Goal: Task Accomplishment & Management: Manage account settings

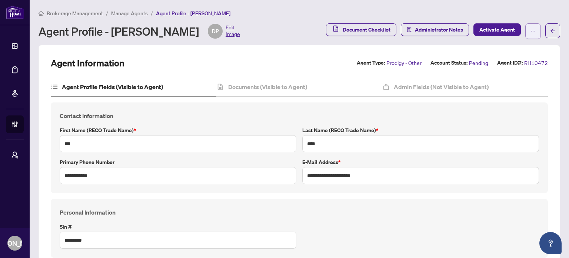
click at [525, 29] on button "button" at bounding box center [533, 31] width 16 height 16
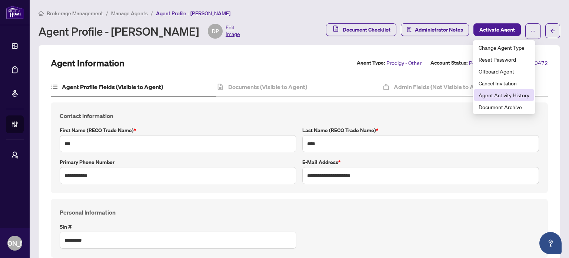
click at [504, 97] on span "Agent Activity History" at bounding box center [504, 95] width 51 height 8
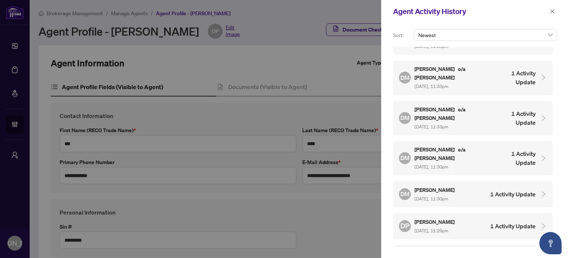
scroll to position [594, 0]
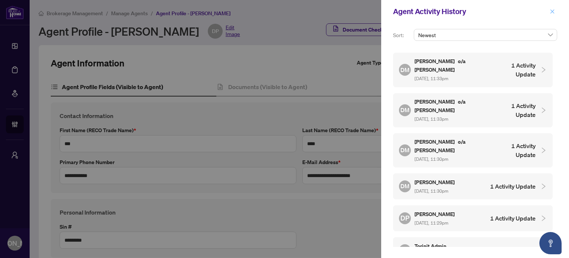
click at [552, 9] on icon "close" at bounding box center [552, 11] width 5 height 5
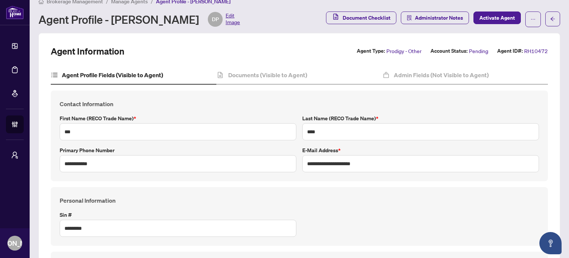
scroll to position [0, 0]
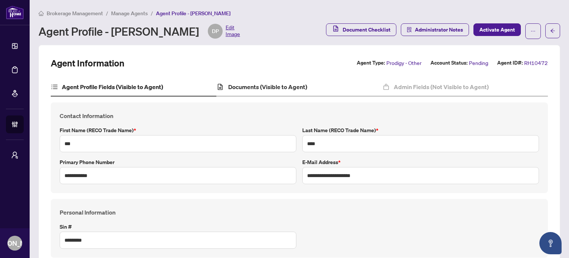
click at [285, 79] on div "Documents (Visible to Agent)" at bounding box center [299, 87] width 166 height 19
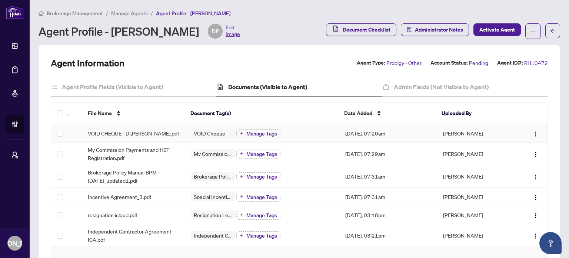
click at [129, 134] on span "VOID CHEQUE - D [PERSON_NAME].pdf" at bounding box center [133, 133] width 91 height 8
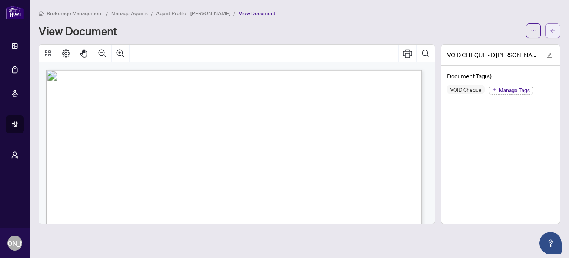
click at [554, 29] on icon "arrow-left" at bounding box center [552, 30] width 5 height 5
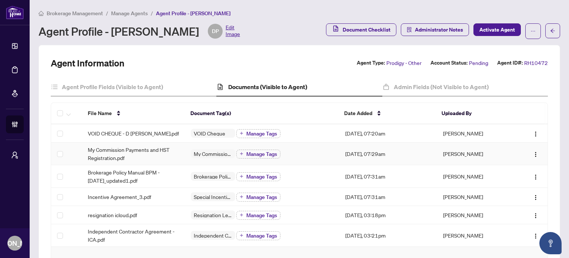
click at [126, 151] on span "My Commission Payments and HST Registration.pdf" at bounding box center [133, 153] width 91 height 16
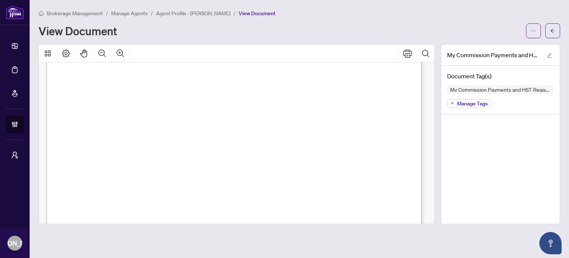
scroll to position [80, 0]
click at [555, 31] on button "button" at bounding box center [552, 30] width 15 height 15
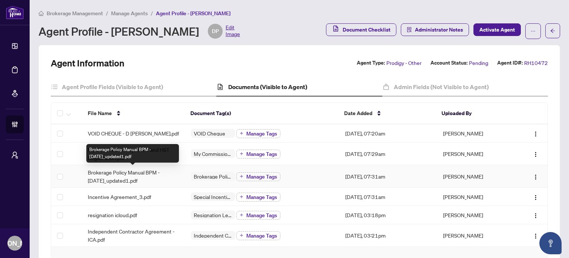
click at [130, 176] on span "Brokerage Policy Manual BPM - [DATE]_updated1.pdf" at bounding box center [133, 176] width 91 height 16
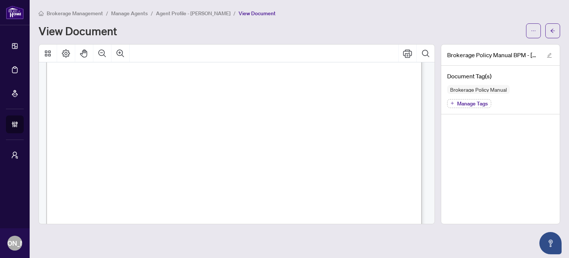
scroll to position [296, 0]
click at [557, 31] on button "button" at bounding box center [552, 30] width 15 height 15
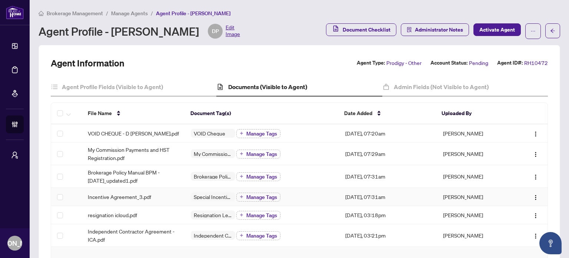
click at [163, 195] on div "Incentive Agreement_3.pdf" at bounding box center [133, 196] width 91 height 8
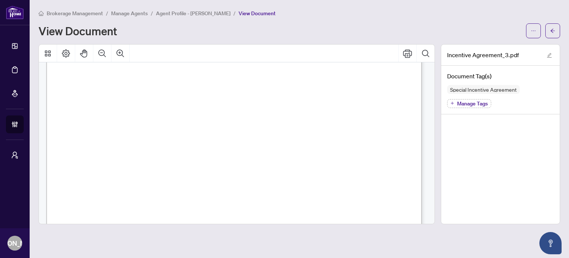
scroll to position [1037, 0]
click at [554, 29] on icon "arrow-left" at bounding box center [552, 30] width 5 height 5
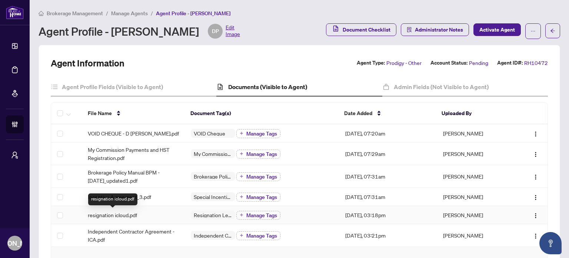
click at [122, 211] on span "resignation icloud.pdf" at bounding box center [112, 214] width 49 height 8
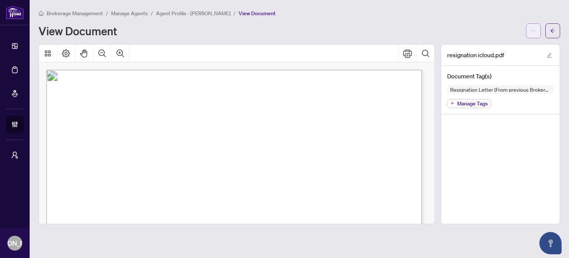
click at [534, 31] on icon "ellipsis" at bounding box center [533, 30] width 5 height 5
click at [510, 45] on span "Download" at bounding box center [507, 47] width 56 height 8
click at [554, 28] on icon "arrow-left" at bounding box center [552, 30] width 5 height 5
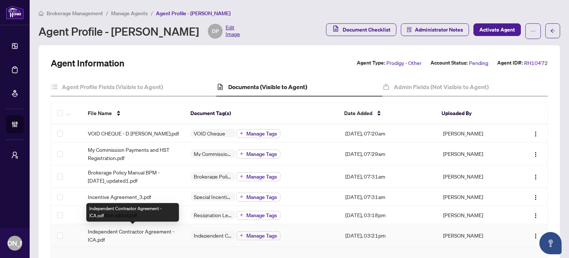
click at [139, 231] on span "Independent Contractor Agreement - ICA.pdf" at bounding box center [133, 235] width 91 height 16
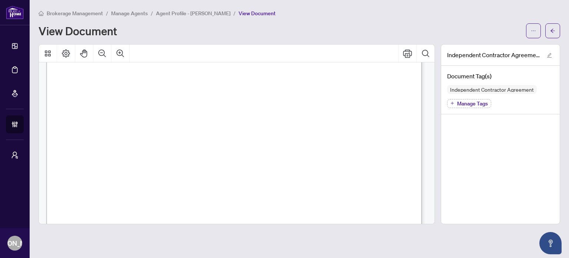
scroll to position [7521, 0]
click at [552, 33] on icon "arrow-left" at bounding box center [552, 30] width 5 height 5
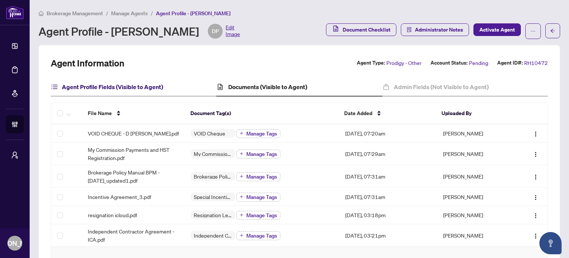
click at [135, 89] on h4 "Agent Profile Fields (Visible to Agent)" at bounding box center [112, 86] width 101 height 9
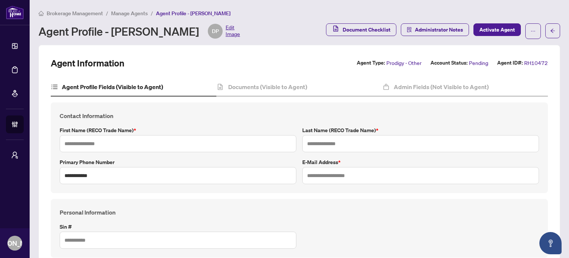
type input "***"
type input "****"
type input "**********"
type input "*********"
type input "**********"
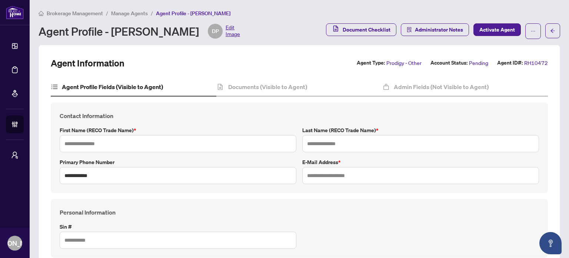
type input "*******"
type input "********"
type input "****"
type input "**********"
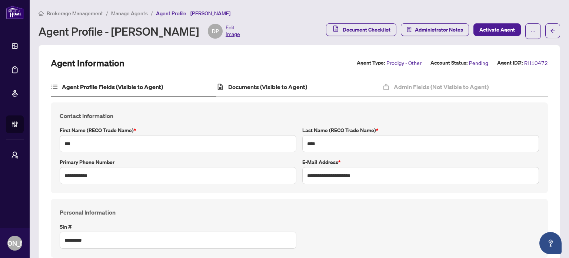
drag, startPoint x: 249, startPoint y: 92, endPoint x: 244, endPoint y: 90, distance: 5.0
click at [249, 92] on div "Documents (Visible to Agent)" at bounding box center [299, 87] width 166 height 19
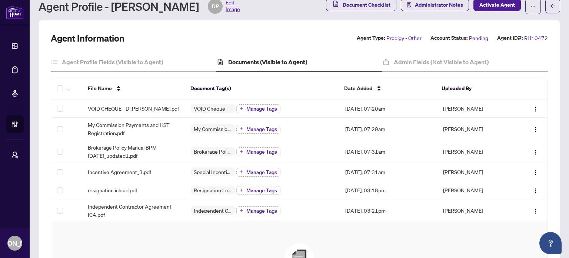
scroll to position [37, 0]
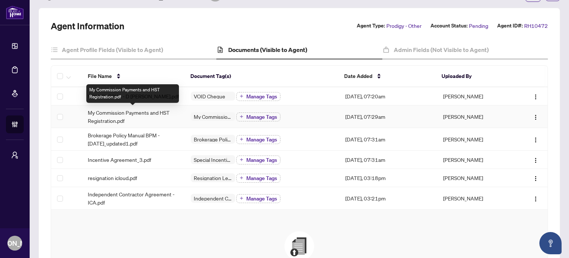
click at [132, 116] on span "My Commission Payments and HST Registration.pdf" at bounding box center [133, 116] width 91 height 16
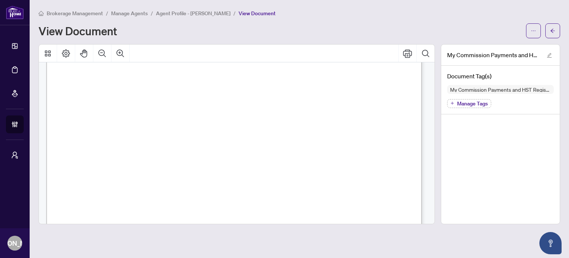
scroll to position [333, 0]
click at [552, 33] on icon "arrow-left" at bounding box center [552, 30] width 5 height 5
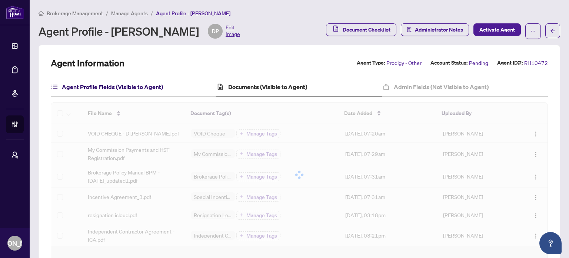
click at [105, 85] on h4 "Agent Profile Fields (Visible to Agent)" at bounding box center [112, 86] width 101 height 9
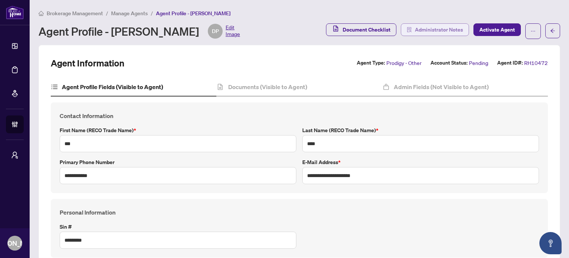
click at [437, 31] on span "Administrator Notes" at bounding box center [439, 30] width 48 height 12
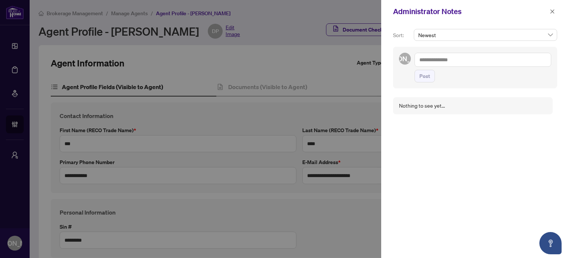
click at [442, 60] on textarea at bounding box center [483, 60] width 137 height 14
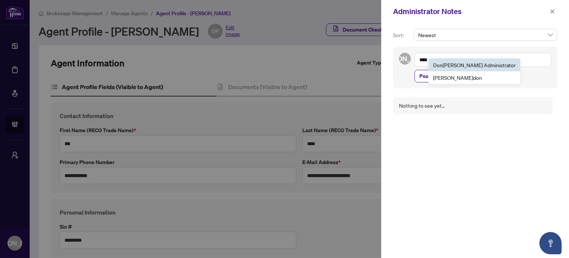
click at [446, 66] on span "[PERSON_NAME] Administrator" at bounding box center [474, 65] width 83 height 7
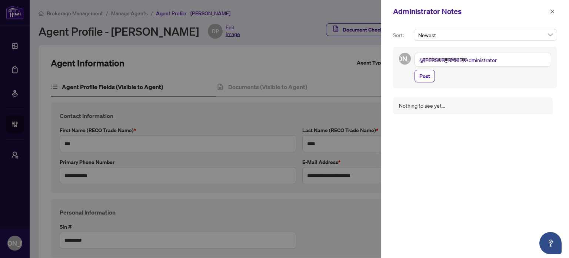
paste textarea "**********"
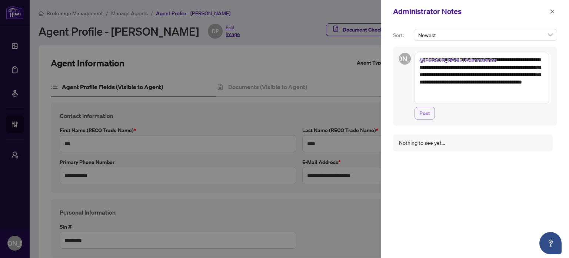
type textarea "**********"
click at [421, 116] on span "Post" at bounding box center [424, 113] width 11 height 12
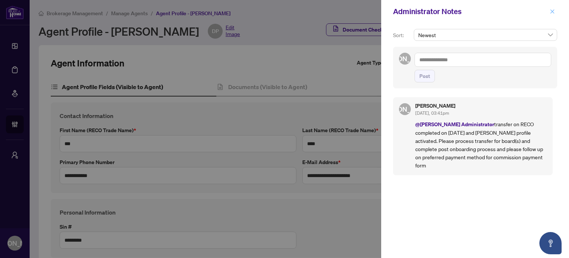
click at [553, 10] on icon "close" at bounding box center [552, 11] width 5 height 5
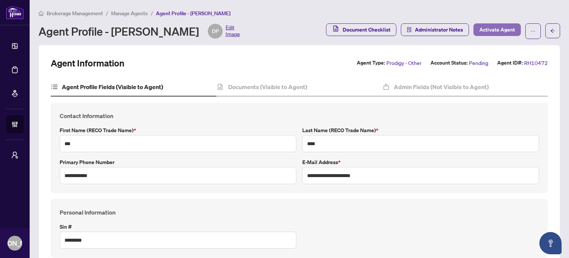
click at [505, 31] on span "Activate Agent" at bounding box center [497, 30] width 36 height 12
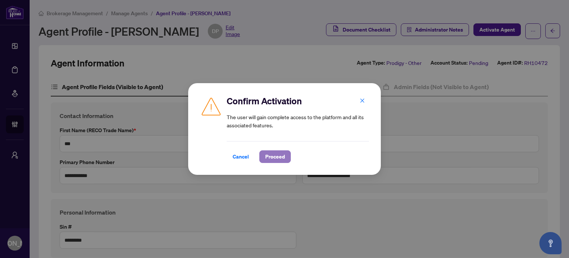
click at [278, 156] on span "Proceed" at bounding box center [275, 156] width 20 height 12
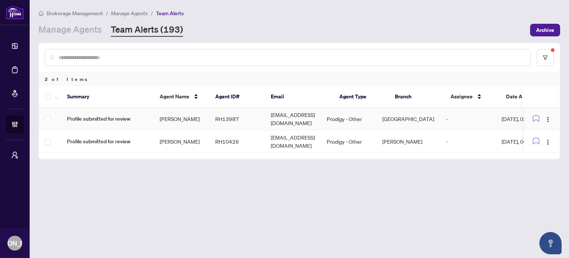
click at [286, 119] on td "stakic.uki01@gmail.com" at bounding box center [293, 118] width 56 height 23
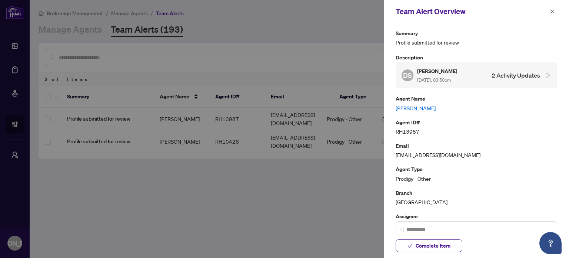
click at [408, 108] on link "Daniel Stakic" at bounding box center [477, 108] width 162 height 8
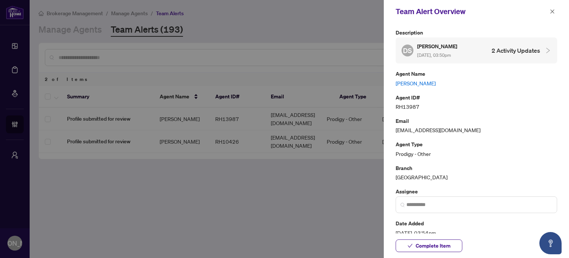
scroll to position [37, 0]
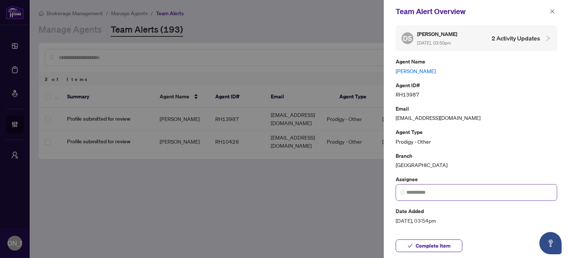
click at [430, 185] on span at bounding box center [477, 192] width 162 height 17
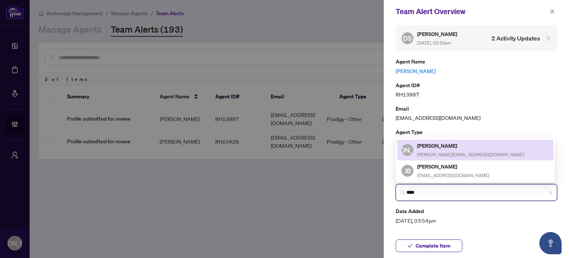
click at [441, 152] on span "Josepha@rightathomerealty.com" at bounding box center [470, 155] width 107 height 6
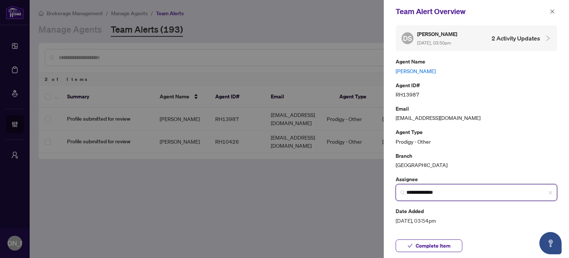
type input "**********"
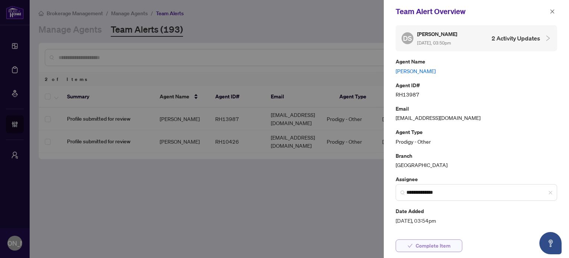
click at [420, 246] on span "Complete Item" at bounding box center [433, 245] width 35 height 12
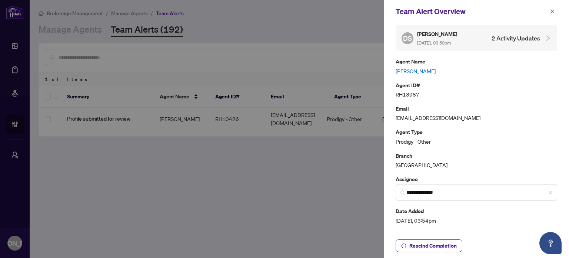
click at [553, 10] on icon "close" at bounding box center [552, 11] width 5 height 5
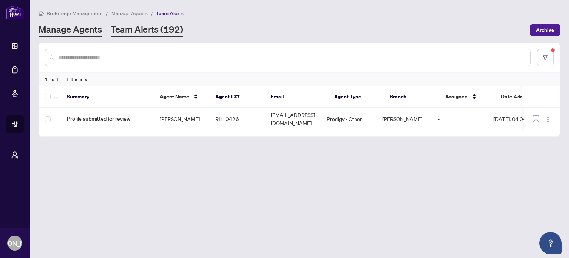
click at [62, 33] on link "Manage Agents" at bounding box center [70, 29] width 63 height 13
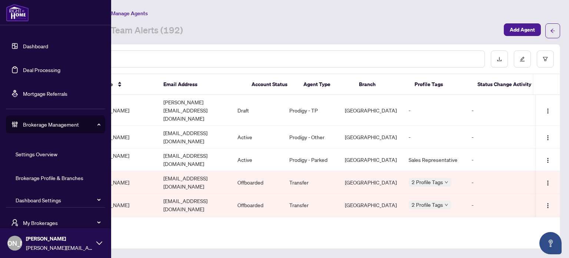
click at [23, 45] on link "Dashboard" at bounding box center [35, 46] width 25 height 7
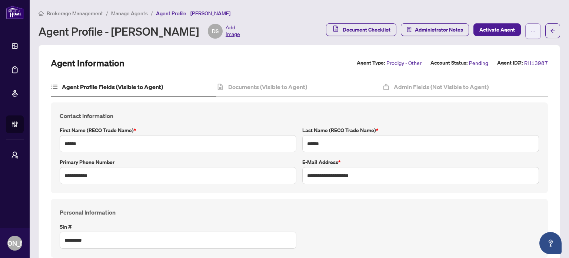
type input "****"
type input "**********"
click at [525, 32] on button "button" at bounding box center [533, 31] width 16 height 16
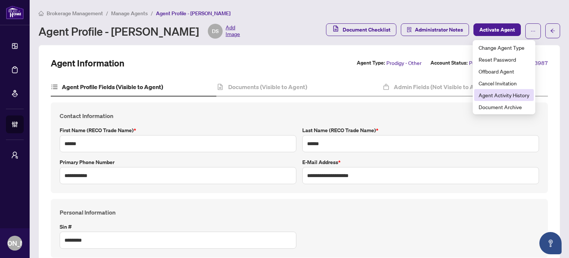
click at [501, 92] on span "Agent Activity History" at bounding box center [504, 95] width 51 height 8
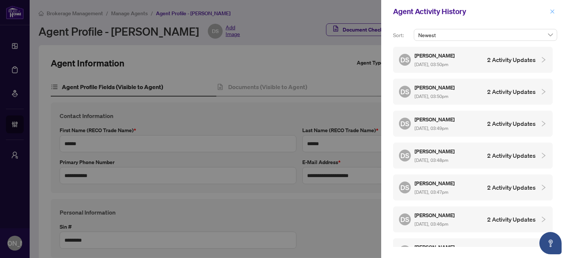
click at [551, 13] on icon "close" at bounding box center [552, 11] width 5 height 5
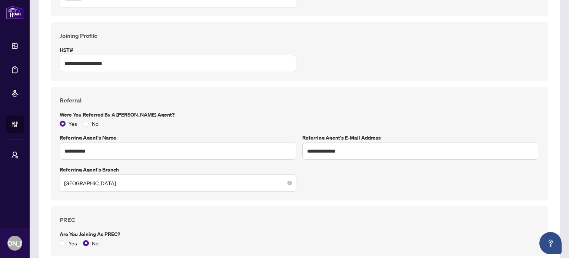
scroll to position [54, 0]
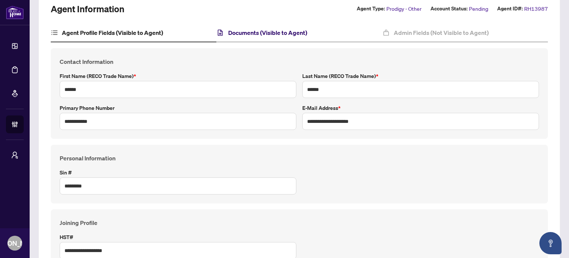
click at [253, 31] on h4 "Documents (Visible to Agent)" at bounding box center [267, 32] width 79 height 9
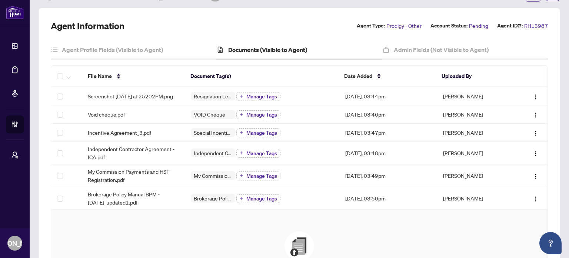
scroll to position [54, 0]
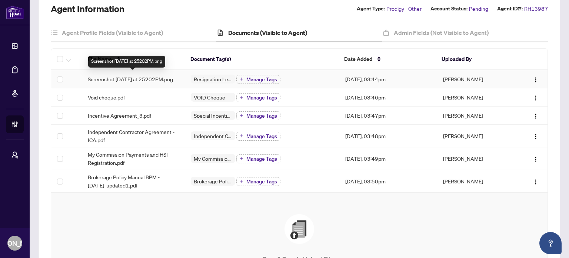
click at [136, 79] on span "Screenshot 2025-08-20 at 25202PM.png" at bounding box center [130, 79] width 85 height 8
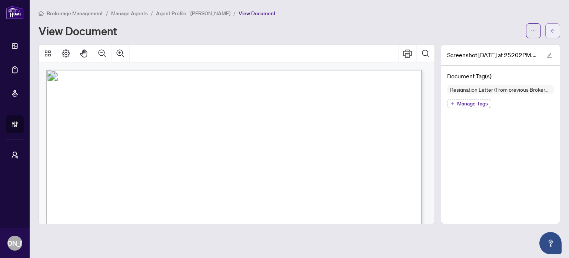
click at [550, 29] on button "button" at bounding box center [552, 30] width 15 height 15
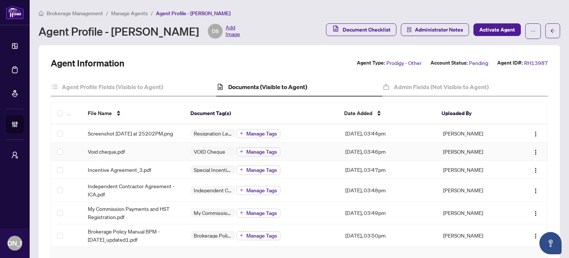
click at [144, 155] on div "Void cheque.pdf" at bounding box center [133, 151] width 91 height 8
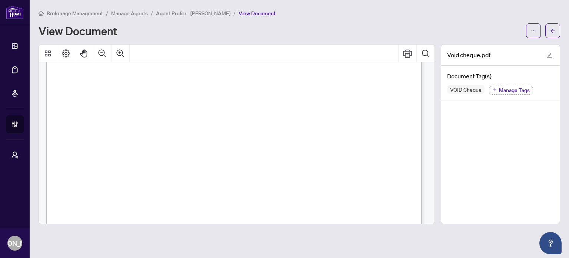
scroll to position [74, 0]
click at [554, 29] on icon "arrow-left" at bounding box center [552, 30] width 5 height 5
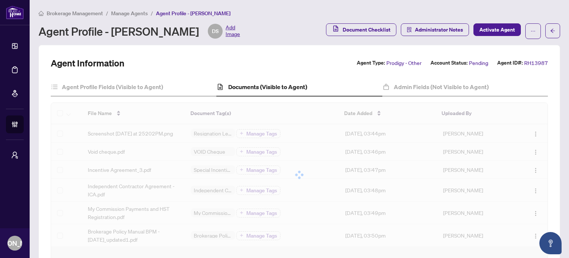
click at [131, 174] on div at bounding box center [299, 175] width 497 height 144
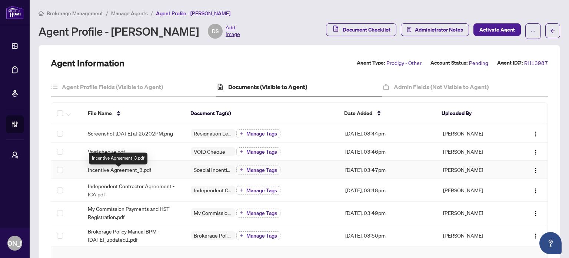
click at [139, 173] on span "Incentive Agreement_3.pdf" at bounding box center [119, 169] width 63 height 8
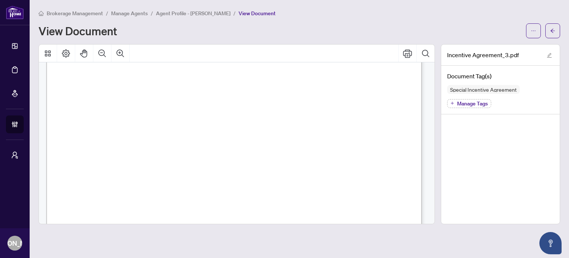
scroll to position [1149, 0]
click at [555, 29] on icon "arrow-left" at bounding box center [552, 30] width 5 height 5
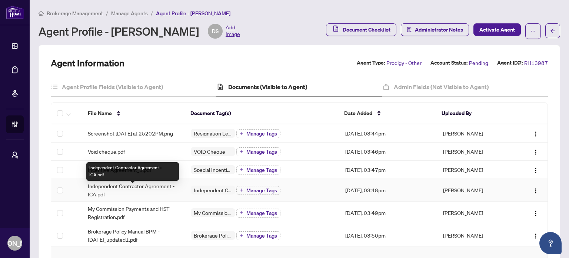
click at [149, 196] on span "Independent Contractor Agreement - ICA.pdf" at bounding box center [133, 190] width 91 height 16
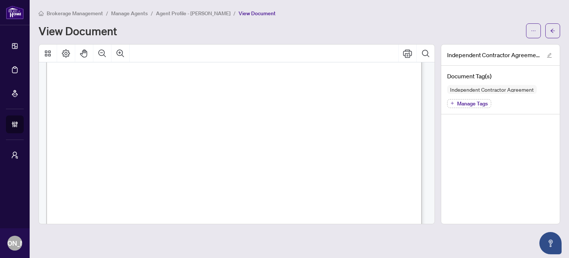
scroll to position [7540, 0]
click at [552, 27] on span "button" at bounding box center [552, 31] width 5 height 12
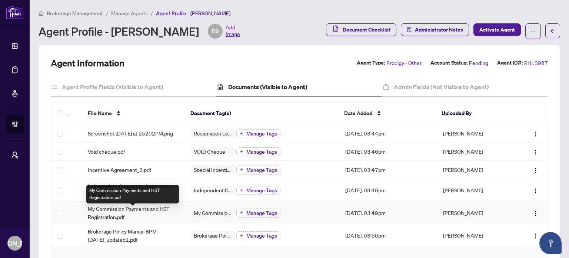
click at [157, 207] on span "My Commission Payments and HST Registration.pdf" at bounding box center [133, 212] width 91 height 16
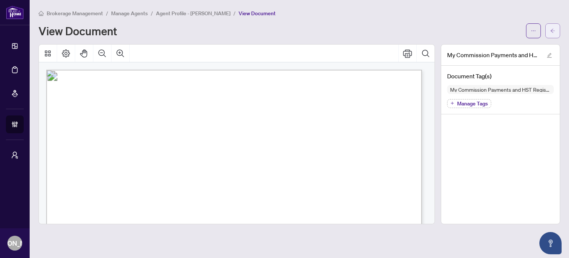
click at [553, 29] on icon "arrow-left" at bounding box center [552, 30] width 5 height 5
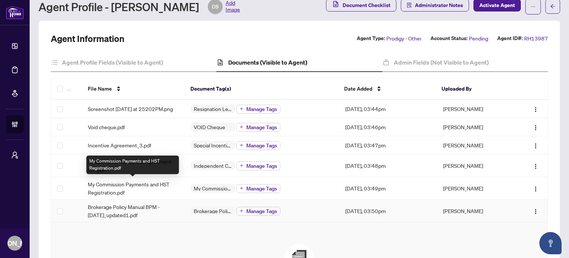
scroll to position [37, 0]
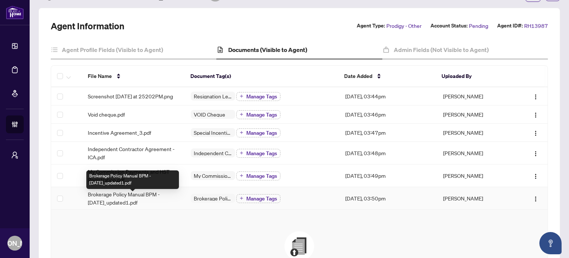
click at [151, 201] on span "Brokerage Policy Manual BPM - [DATE]_updated1.pdf" at bounding box center [133, 198] width 91 height 16
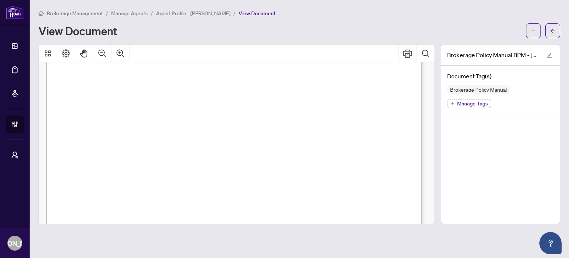
scroll to position [296, 0]
click at [549, 27] on button "button" at bounding box center [552, 30] width 15 height 15
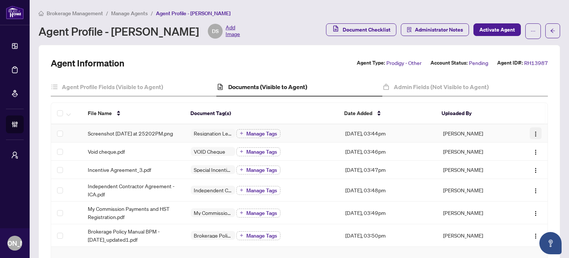
click at [533, 132] on img "button" at bounding box center [536, 134] width 6 height 6
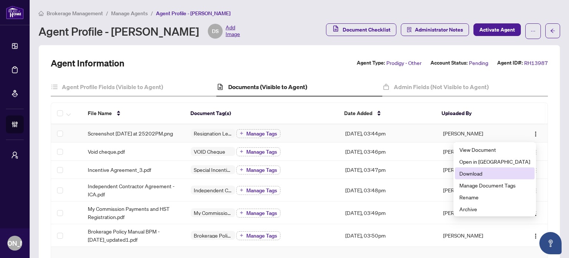
click at [492, 170] on span "Download" at bounding box center [494, 173] width 71 height 8
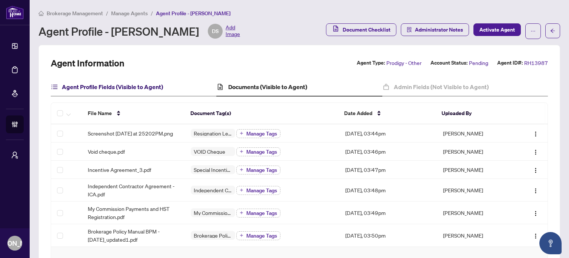
click at [125, 88] on h4 "Agent Profile Fields (Visible to Agent)" at bounding box center [112, 86] width 101 height 9
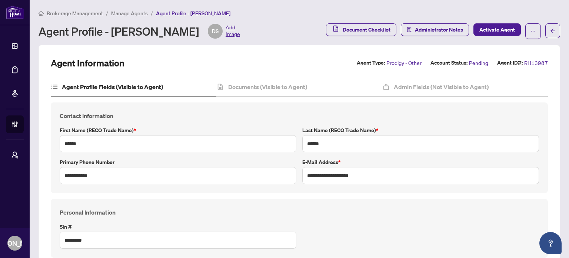
type input "****"
type input "**********"
click at [427, 29] on span "Administrator Notes" at bounding box center [439, 30] width 48 height 12
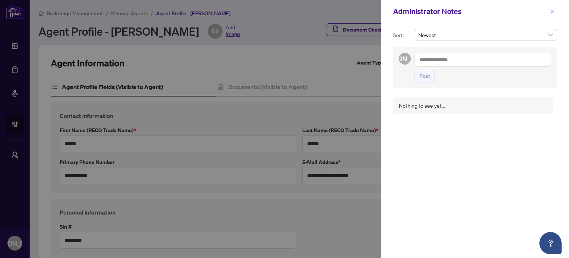
click at [553, 9] on icon "close" at bounding box center [552, 11] width 5 height 5
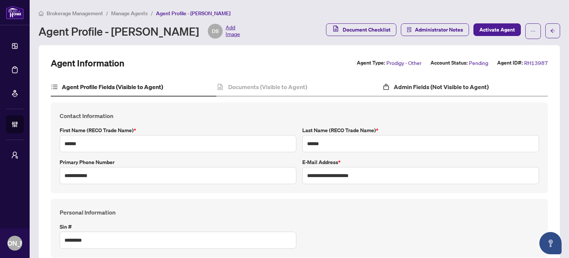
click at [449, 79] on div "Admin Fields (Not Visible to Agent)" at bounding box center [465, 87] width 166 height 19
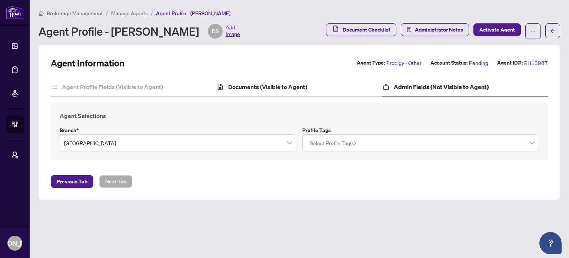
click at [253, 80] on div "Documents (Visible to Agent)" at bounding box center [299, 87] width 166 height 19
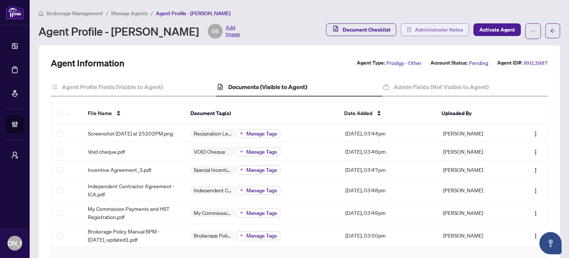
click at [445, 28] on span "Administrator Notes" at bounding box center [439, 30] width 48 height 12
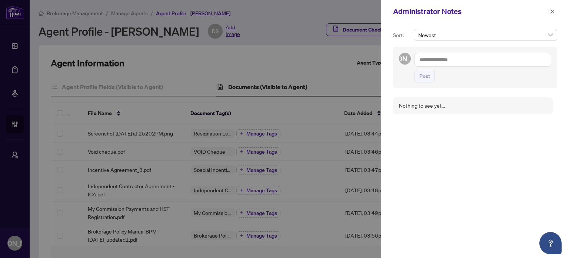
click at [448, 61] on textarea at bounding box center [483, 60] width 137 height 14
click at [447, 64] on span "Miss issauga Administrator" at bounding box center [465, 65] width 61 height 7
paste textarea "**********"
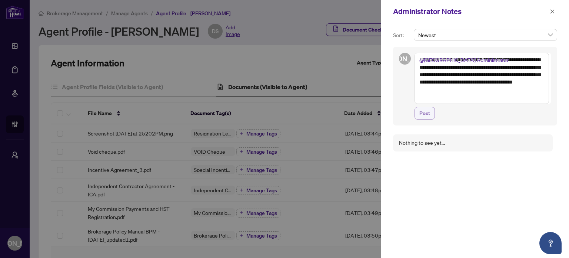
type textarea "**********"
click at [422, 116] on span "Post" at bounding box center [424, 113] width 11 height 12
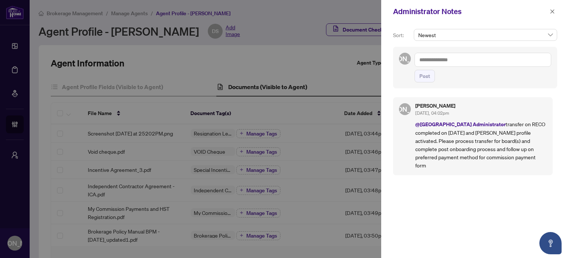
click at [552, 10] on icon "close" at bounding box center [552, 11] width 5 height 5
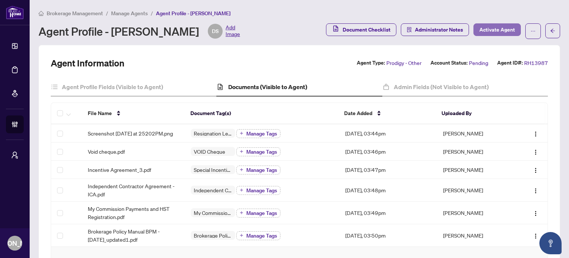
click at [494, 28] on span "Activate Agent" at bounding box center [497, 30] width 36 height 12
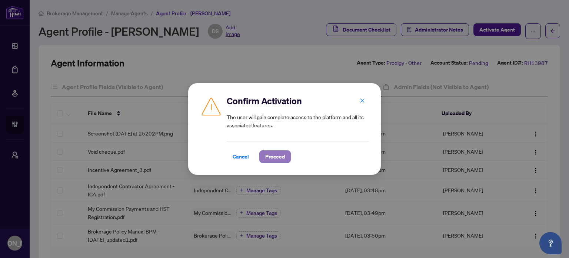
click at [282, 159] on span "Proceed" at bounding box center [275, 156] width 20 height 12
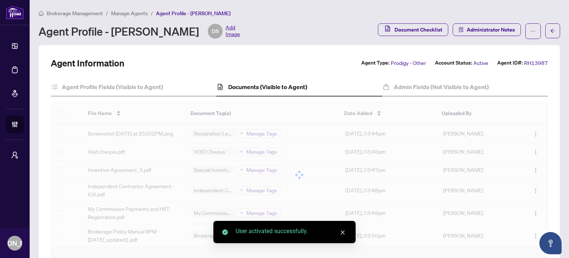
click at [258, 86] on h4 "Documents (Visible to Agent)" at bounding box center [267, 86] width 79 height 9
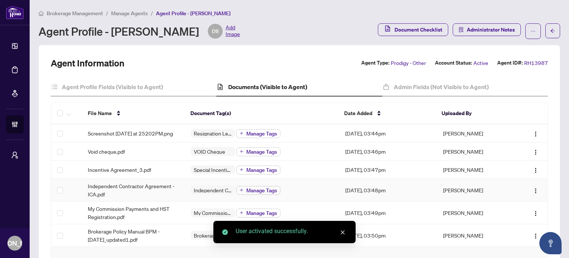
click at [132, 189] on span "Independent Contractor Agreement - ICA.pdf" at bounding box center [133, 190] width 91 height 16
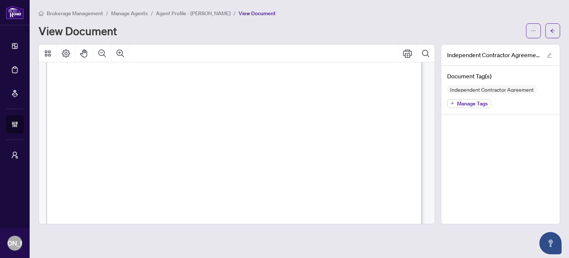
scroll to position [74, 0]
click at [549, 30] on button "button" at bounding box center [552, 30] width 15 height 15
